Goal: Information Seeking & Learning: Learn about a topic

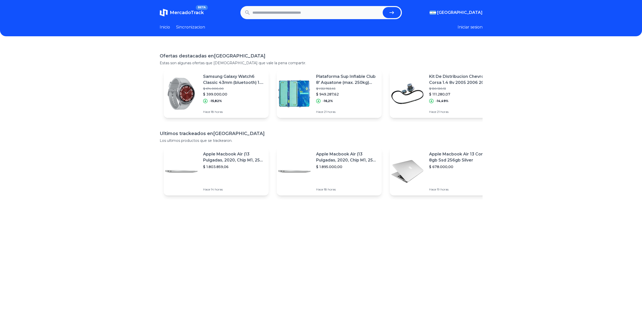
click at [277, 13] on input "text" at bounding box center [317, 12] width 128 height 11
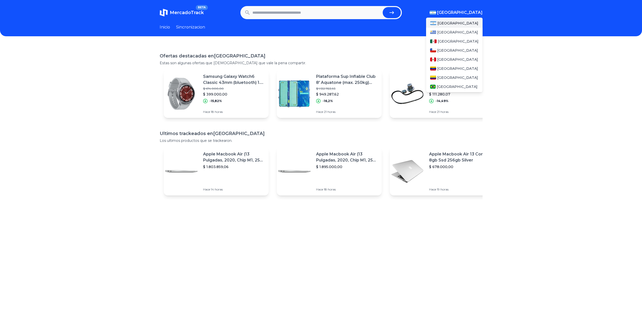
click at [473, 14] on span "[GEOGRAPHIC_DATA]" at bounding box center [459, 13] width 45 height 6
click at [463, 42] on div "[GEOGRAPHIC_DATA]" at bounding box center [454, 41] width 57 height 9
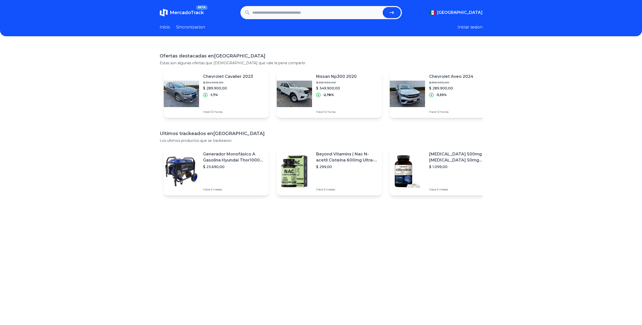
click at [319, 5] on header "MercadoTrack BETA Mexico Argentina Uruguay Mexico Chile Peru Venezuela Colombia…" at bounding box center [321, 18] width 642 height 36
click at [319, 15] on input "text" at bounding box center [317, 12] width 128 height 11
type input "********"
click at [383, 7] on button "submit" at bounding box center [392, 12] width 18 height 11
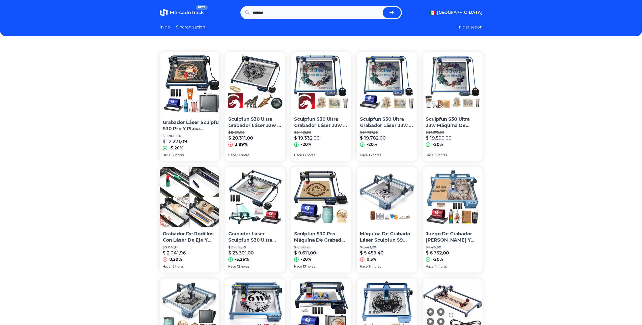
click at [198, 25] on link "Sincronizacion" at bounding box center [190, 27] width 29 height 6
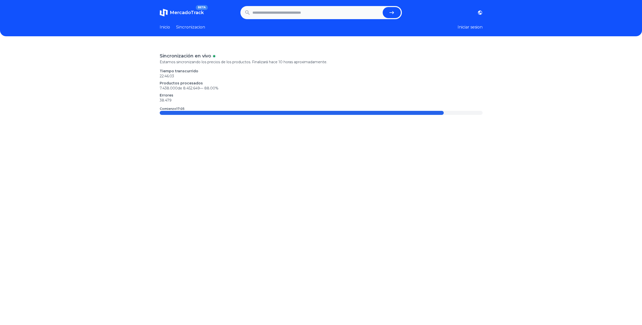
click at [163, 30] on header "MercadoTrack BETA Argentina Uruguay Mexico Chile Peru Venezuela Colombia Brasil…" at bounding box center [321, 18] width 642 height 36
type input "********"
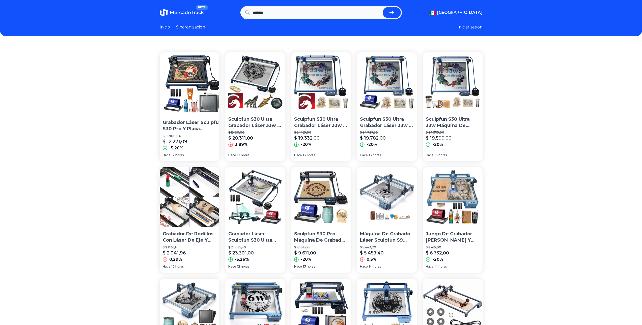
drag, startPoint x: 467, startPoint y: 230, endPoint x: 528, endPoint y: 210, distance: 63.3
click at [528, 210] on div "Grabador Láser Sculpfun S30 Pro Y Placa Nido Abeja,rodillos $ 12.900,04 $ 12.22…" at bounding box center [321, 286] width 642 height 484
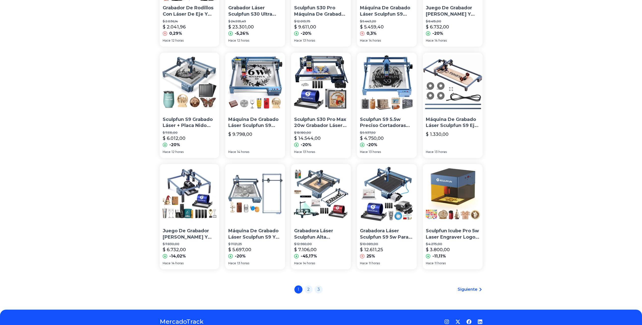
scroll to position [227, 0]
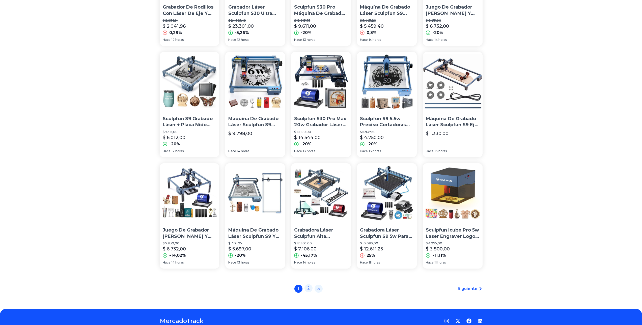
click at [310, 285] on link "2" at bounding box center [309, 289] width 8 height 8
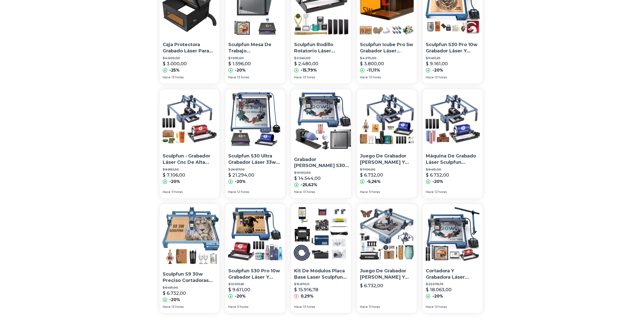
scroll to position [202, 0]
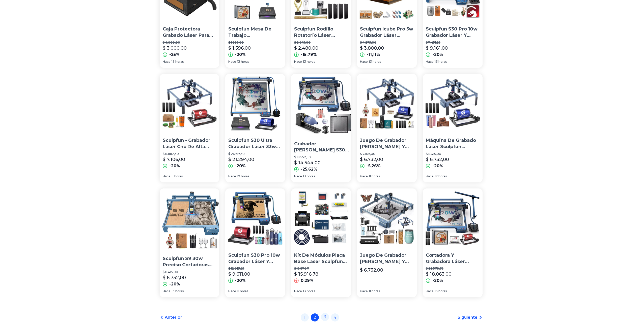
click at [325, 314] on link "3" at bounding box center [325, 317] width 8 height 8
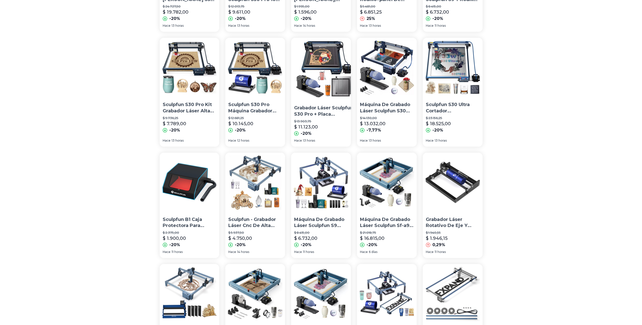
scroll to position [246, 0]
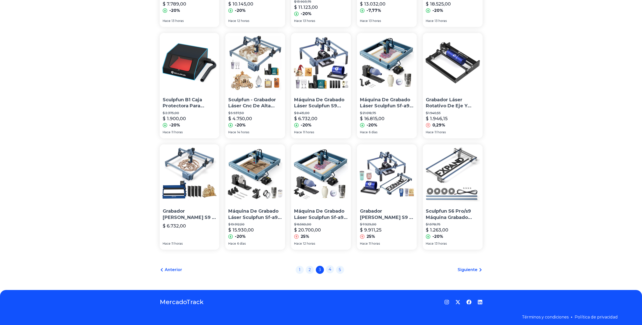
click at [332, 268] on link "4" at bounding box center [330, 270] width 8 height 8
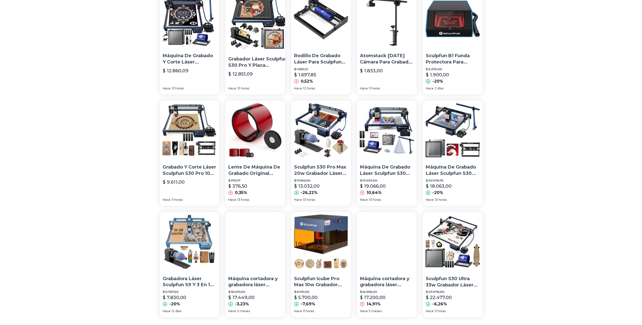
scroll to position [246, 0]
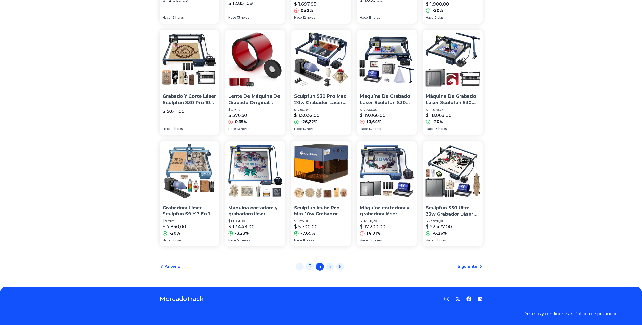
click at [314, 267] on link "3" at bounding box center [310, 266] width 8 height 8
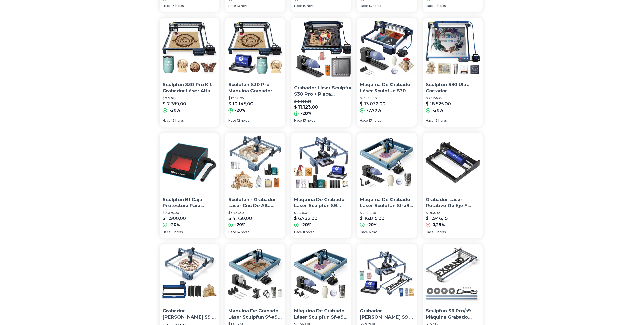
scroll to position [246, 0]
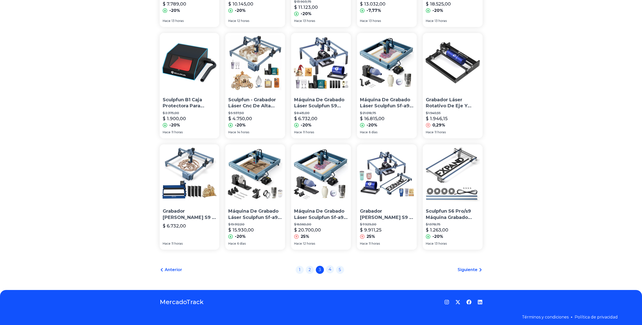
click at [334, 270] on div "1 2 3 4 5" at bounding box center [320, 270] width 48 height 8
click at [331, 267] on link "4" at bounding box center [330, 270] width 8 height 8
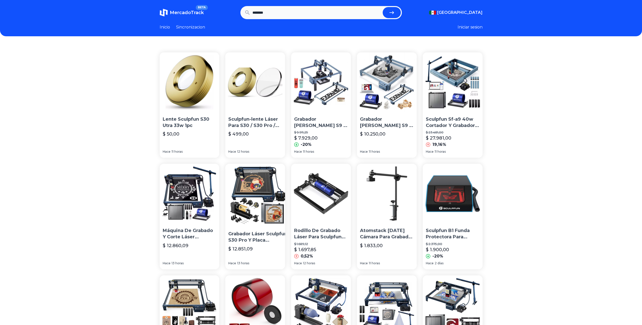
drag, startPoint x: 559, startPoint y: 107, endPoint x: 494, endPoint y: 97, distance: 65.9
click at [533, 104] on div "Lente Sculpfun S30 Utra 33w 1pc $ 50,00 Hace 11 horas Sculpfun-lente Láser Para…" at bounding box center [321, 284] width 642 height 481
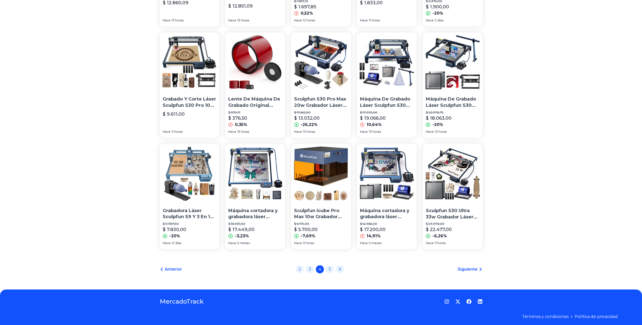
scroll to position [246, 0]
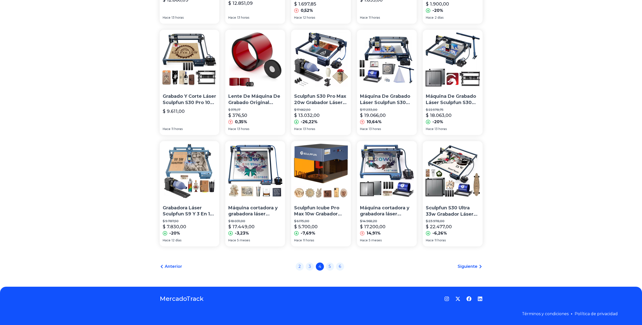
drag, startPoint x: 175, startPoint y: 212, endPoint x: 113, endPoint y: 210, distance: 61.6
click at [113, 210] on div "Lente Sculpfun S30 Utra 33w 1pc $ 50,00 Hace 11 horas Sculpfun-lente Láser Para…" at bounding box center [321, 38] width 642 height 481
click at [333, 266] on link "5" at bounding box center [330, 266] width 8 height 8
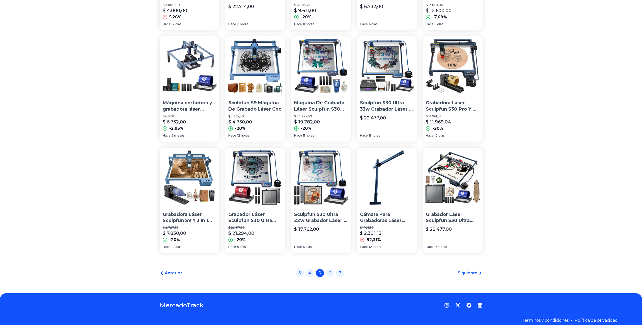
scroll to position [246, 0]
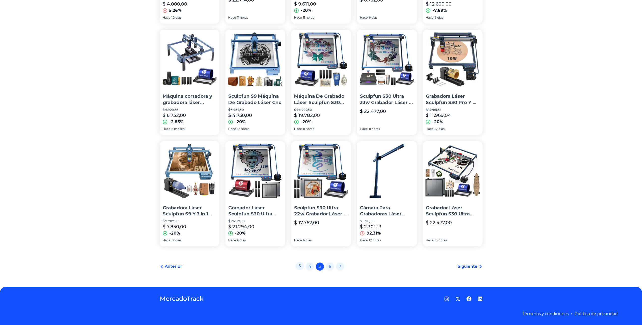
click at [302, 269] on link "3" at bounding box center [300, 266] width 8 height 8
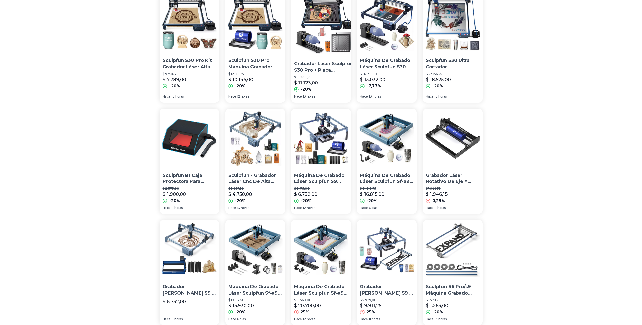
scroll to position [246, 0]
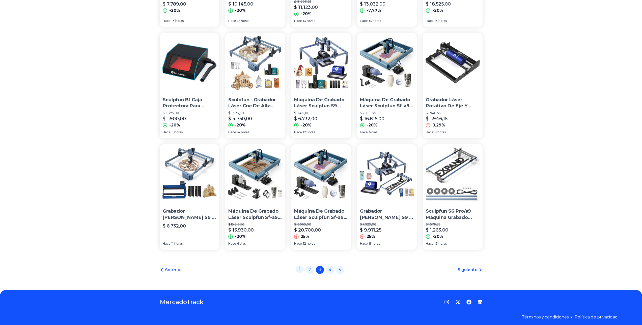
click at [303, 266] on link "1" at bounding box center [300, 270] width 8 height 8
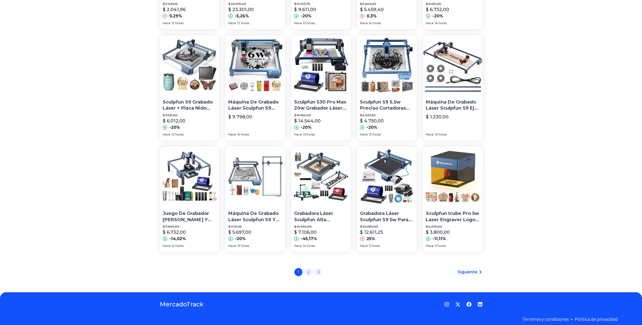
scroll to position [246, 0]
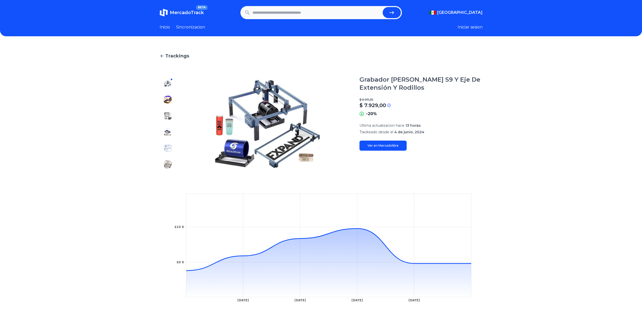
click at [386, 149] on link "Ver en Mercadolibre" at bounding box center [383, 146] width 47 height 10
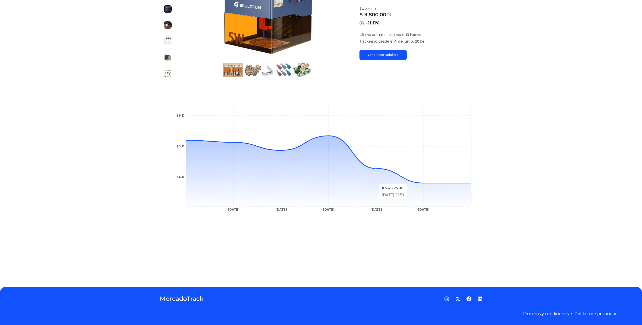
scroll to position [44, 0]
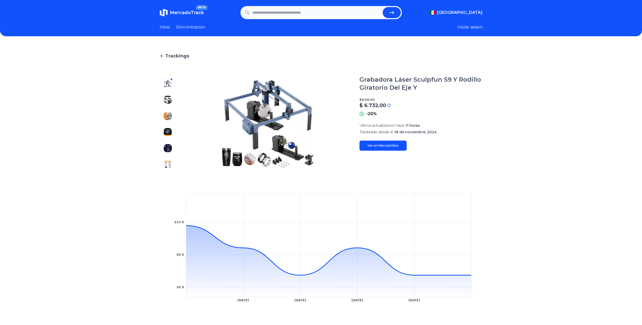
click at [392, 144] on link "Ver en Mercadolibre" at bounding box center [383, 146] width 47 height 10
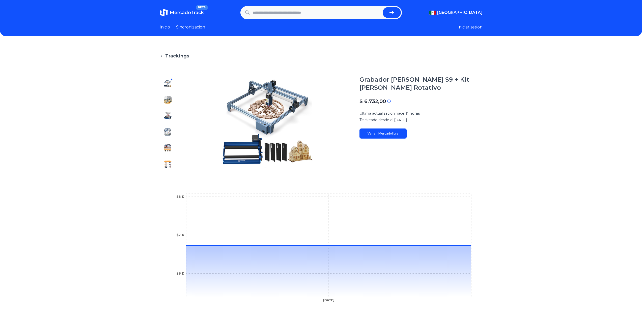
click at [401, 140] on section "Grabador Láser Sculpfun S9 + Kit [PERSON_NAME] Rotativo $ 6.732,00 Si el precio…" at bounding box center [421, 124] width 123 height 97
click at [399, 135] on link "Ver en Mercadolibre" at bounding box center [383, 134] width 47 height 10
